Goal: Answer question/provide support

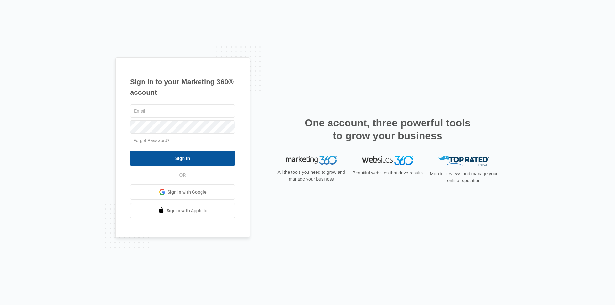
type input "[EMAIL_ADDRESS][DOMAIN_NAME]"
click at [187, 161] on input "Sign In" at bounding box center [182, 158] width 105 height 15
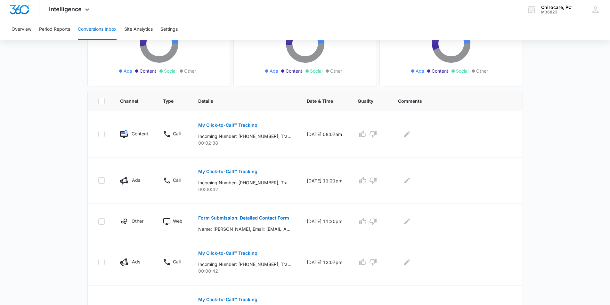
scroll to position [64, 0]
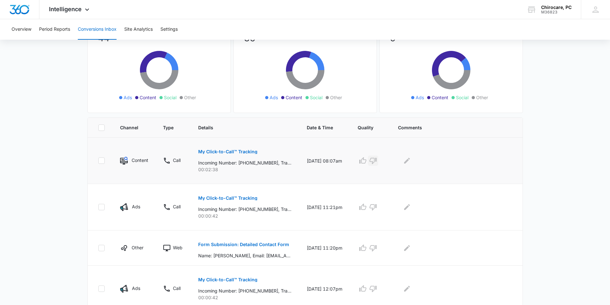
click at [375, 161] on icon "button" at bounding box center [372, 161] width 7 height 6
click at [410, 162] on icon "Edit Comments" at bounding box center [407, 161] width 6 height 6
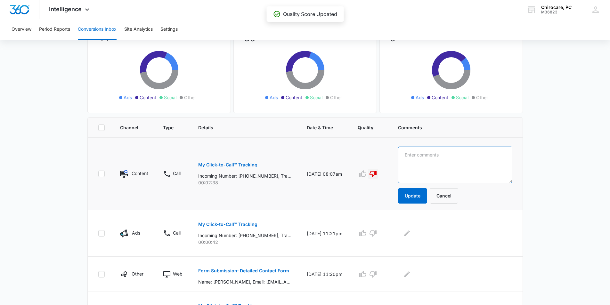
click at [408, 154] on textarea at bounding box center [455, 165] width 114 height 37
type textarea "VES"
click at [422, 198] on button "Update" at bounding box center [412, 195] width 29 height 15
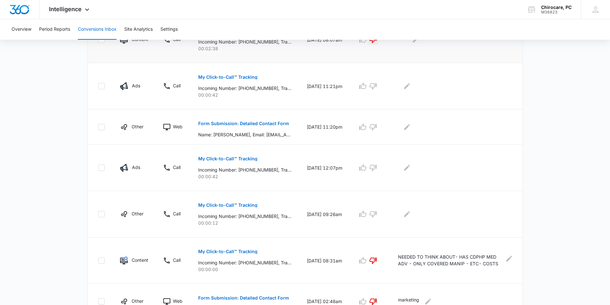
scroll to position [224, 0]
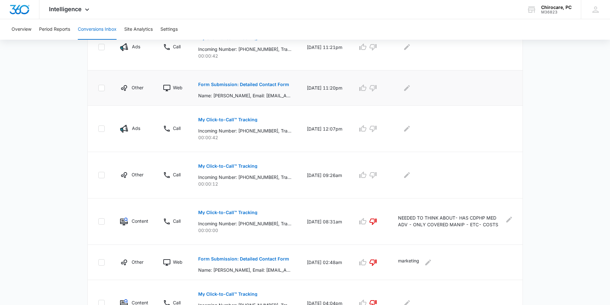
click at [262, 85] on p "Form Submission: Detailed Contact Form" at bounding box center [243, 84] width 91 height 4
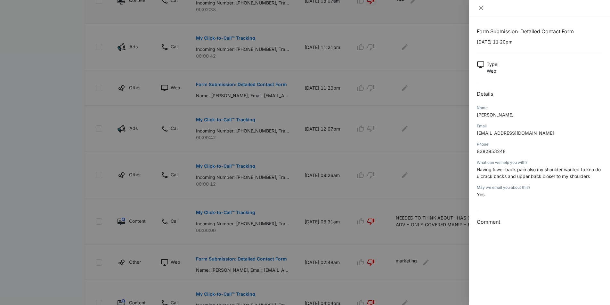
click at [481, 8] on icon "close" at bounding box center [481, 8] width 4 height 4
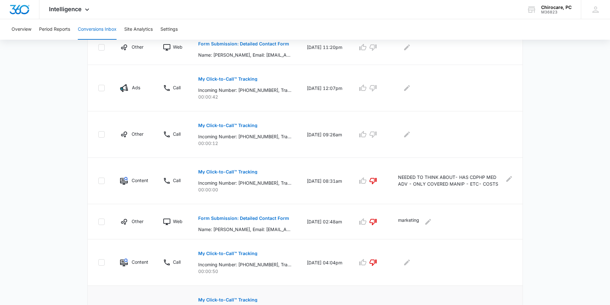
scroll to position [262, 0]
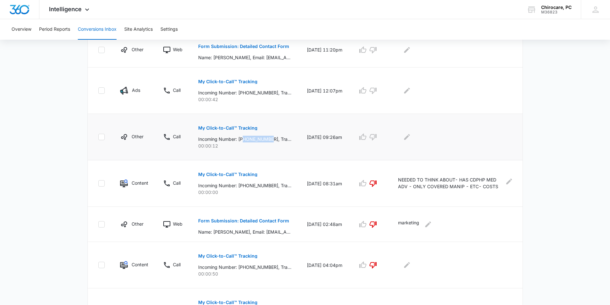
drag, startPoint x: 245, startPoint y: 139, endPoint x: 272, endPoint y: 140, distance: 27.9
click at [272, 140] on p "Incoming Number: [PHONE_NUMBER], Tracking Number: [PHONE_NUMBER], Ring To: [PHO…" at bounding box center [244, 139] width 93 height 7
copy p "5182053543"
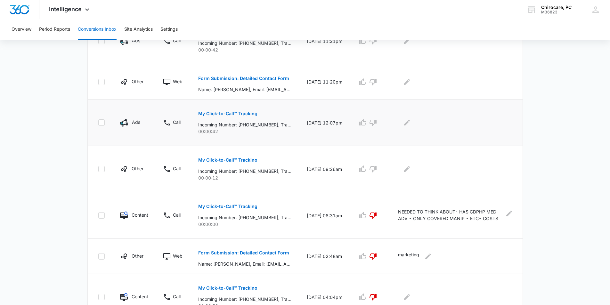
drag, startPoint x: 283, startPoint y: 148, endPoint x: 265, endPoint y: 142, distance: 18.7
click at [283, 147] on td "My Click-to-Call™ Tracking Incoming Number: [PHONE_NUMBER], Tracking Number: [P…" at bounding box center [245, 169] width 109 height 46
drag, startPoint x: 244, startPoint y: 123, endPoint x: 273, endPoint y: 125, distance: 29.5
click at [273, 125] on p "Incoming Number: [PHONE_NUMBER], Tracking Number: [PHONE_NUMBER], Ring To: [PHO…" at bounding box center [244, 124] width 93 height 7
copy p "5188943752"
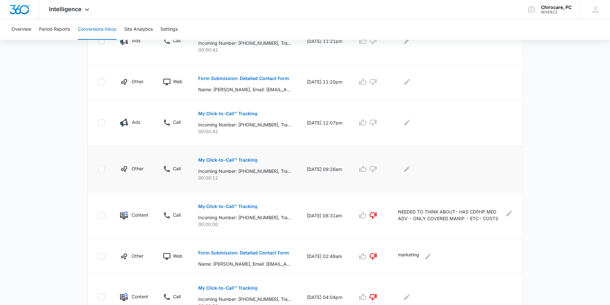
click at [273, 146] on td "My Click-to-Call™ Tracking Incoming Number: [PHONE_NUMBER], Tracking Number: [P…" at bounding box center [245, 169] width 109 height 46
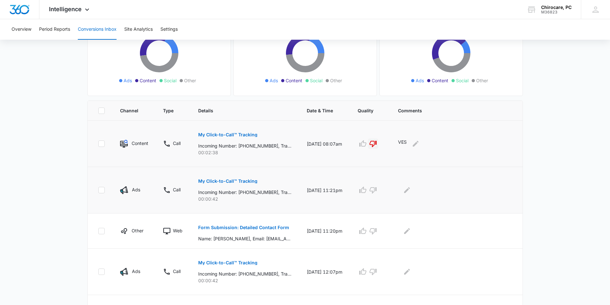
scroll to position [70, 0]
